Goal: Task Accomplishment & Management: Manage account settings

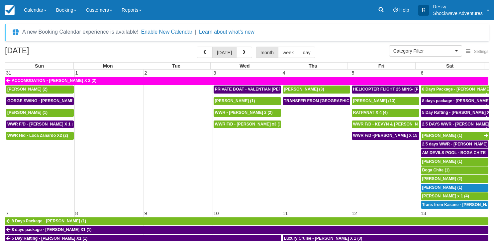
select select
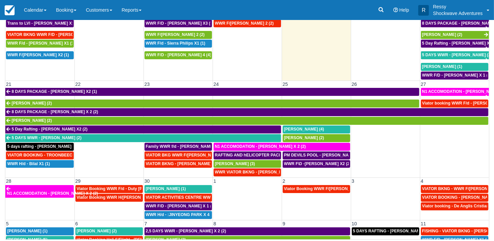
scroll to position [249, 0]
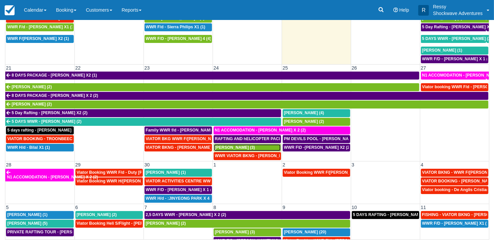
click at [238, 145] on span "[PERSON_NAME] (3)" at bounding box center [235, 147] width 40 height 5
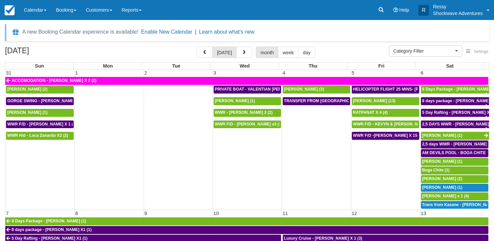
select select
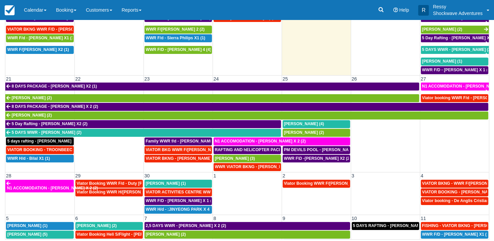
scroll to position [249, 0]
